Goal: Navigation & Orientation: Understand site structure

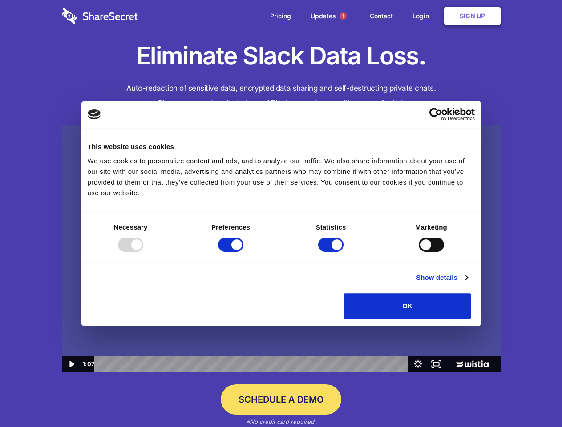
click at [281, 214] on img at bounding box center [281, 249] width 439 height 247
click at [143, 252] on div at bounding box center [130, 245] width 25 height 14
click at [243, 252] on input "Preferences" at bounding box center [230, 245] width 25 height 14
checkbox input "false"
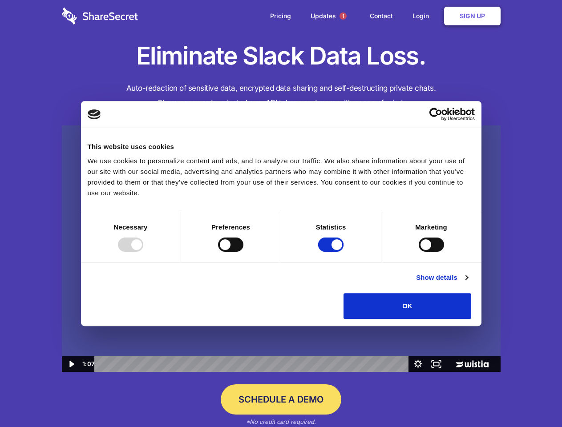
click at [332, 252] on input "Statistics" at bounding box center [330, 245] width 25 height 14
checkbox input "false"
click at [419, 252] on input "Marketing" at bounding box center [431, 245] width 25 height 14
checkbox input "true"
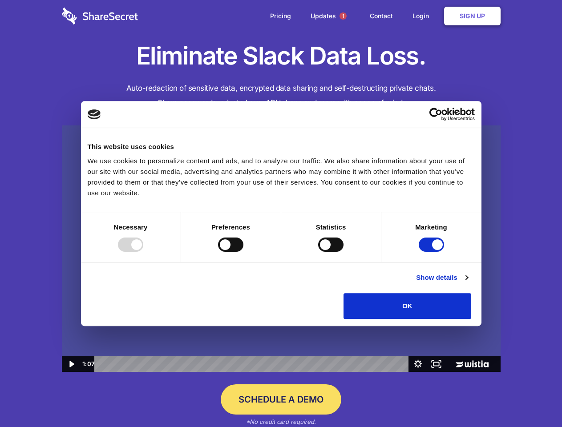
click at [468, 283] on link "Show details" at bounding box center [442, 277] width 52 height 11
